Goal: Information Seeking & Learning: Learn about a topic

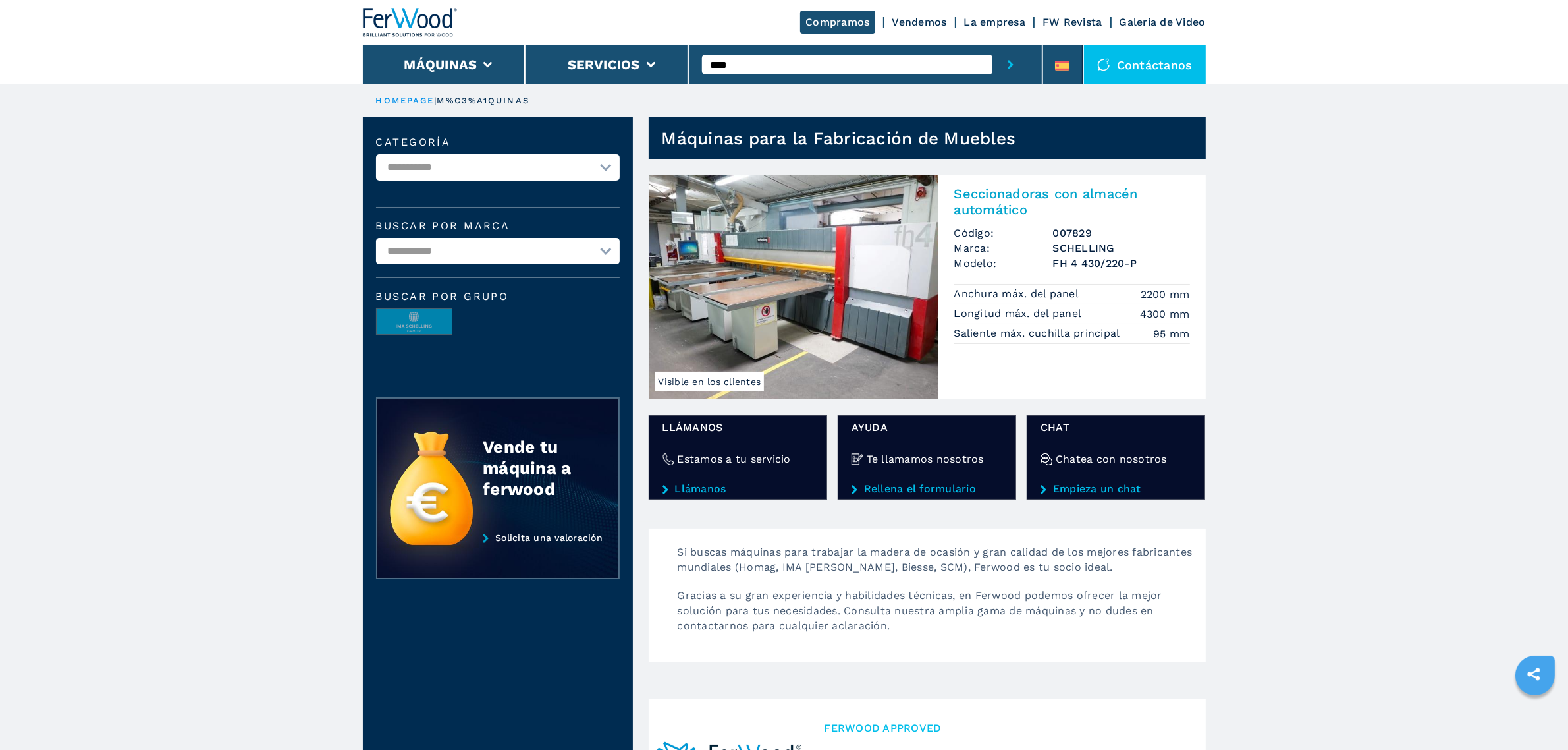
click at [821, 288] on img at bounding box center [794, 287] width 290 height 224
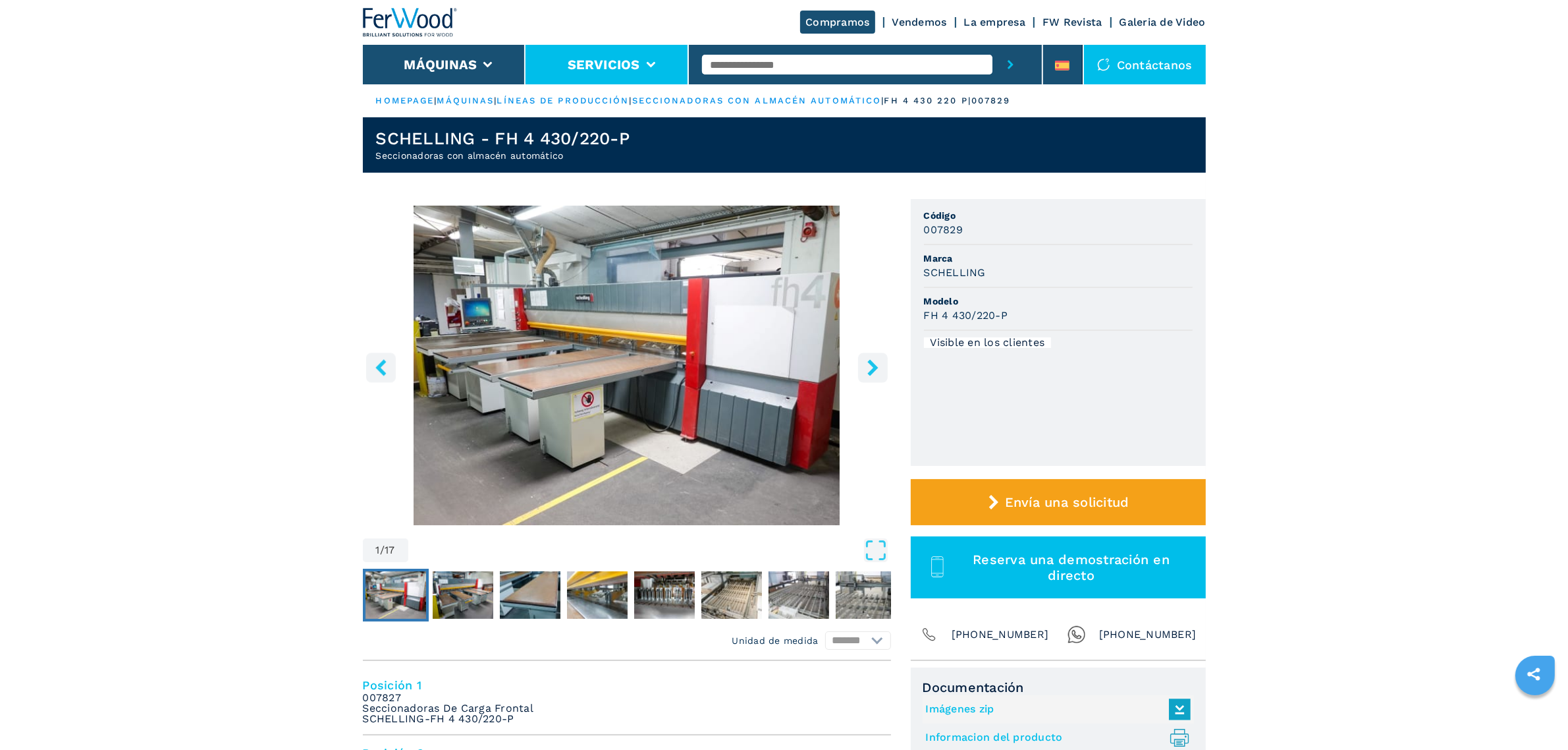
drag, startPoint x: 830, startPoint y: 61, endPoint x: 610, endPoint y: 53, distance: 220.1
click at [610, 53] on div "Compramos Vendemos La empresa FW Revista Galeria de Video Máquinas Servicios Co…" at bounding box center [784, 42] width 843 height 84
type input "****"
click at [992, 45] on button "submit-button" at bounding box center [1010, 64] width 37 height 39
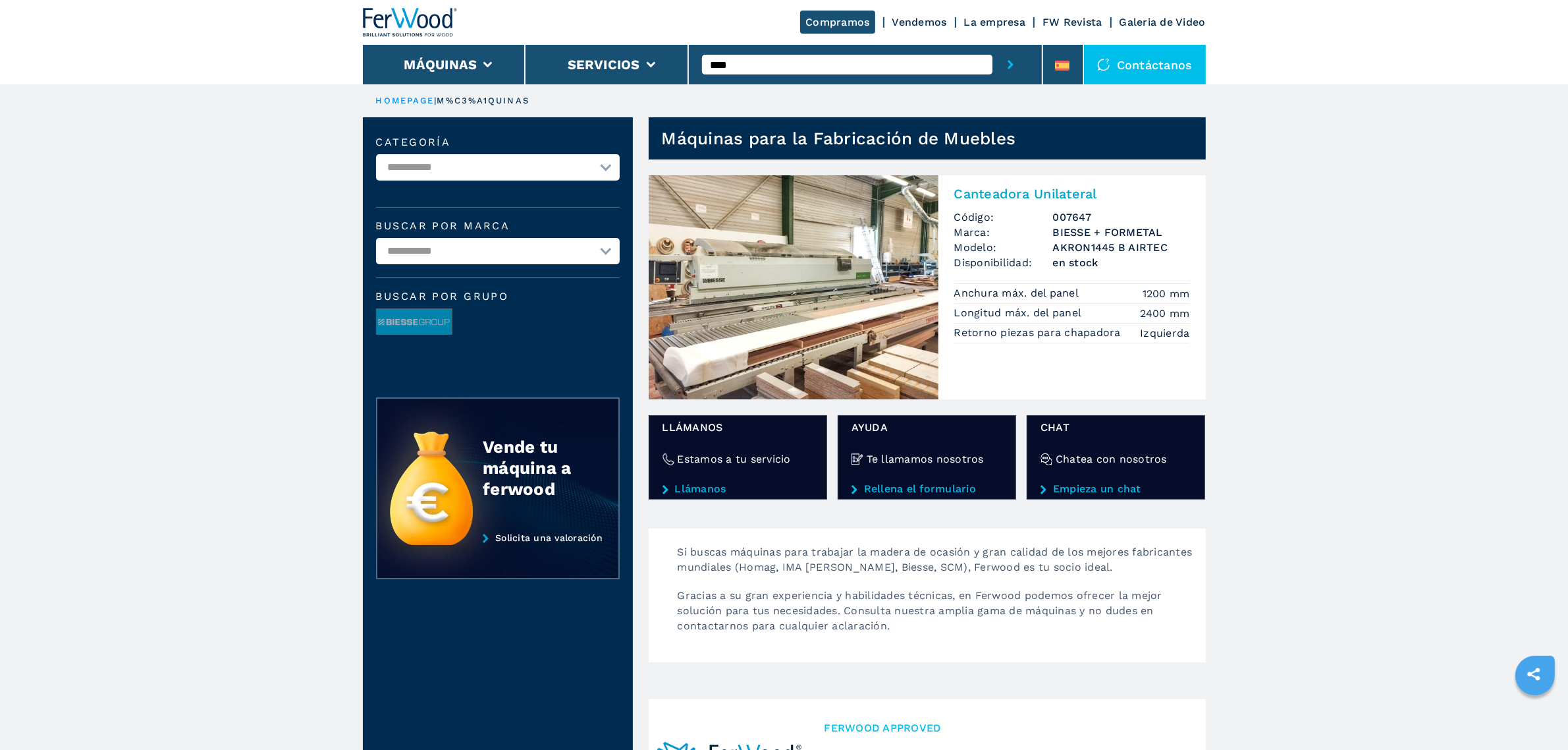
click at [801, 291] on img at bounding box center [794, 287] width 290 height 224
